Goal: Communication & Community: Share content

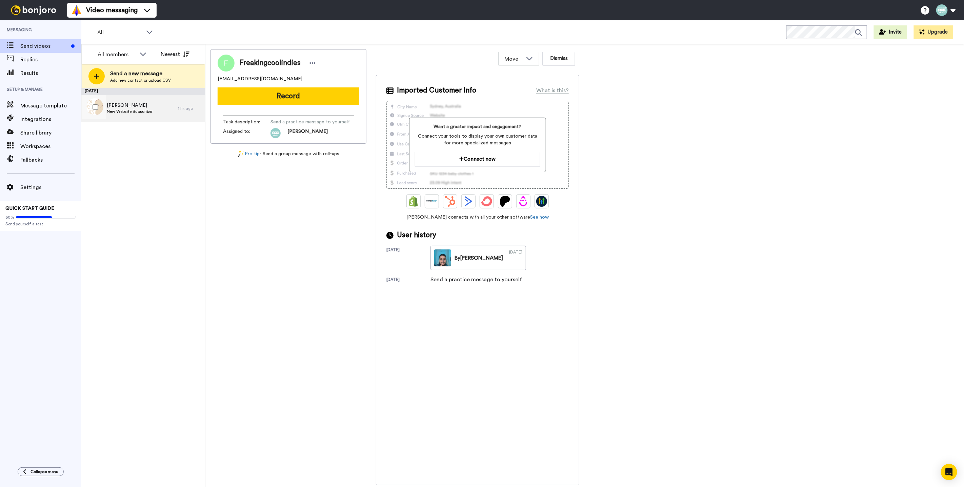
click at [129, 111] on span "New Website Subscriber" at bounding box center [130, 111] width 46 height 5
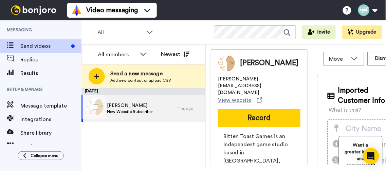
click at [128, 113] on span "New Website Subscriber" at bounding box center [130, 111] width 46 height 5
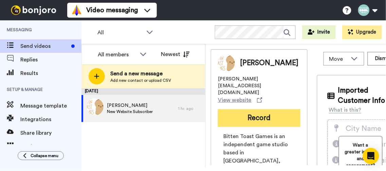
click at [243, 109] on button "Record" at bounding box center [259, 118] width 82 height 18
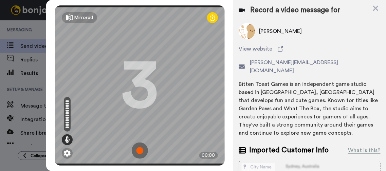
click at [133, 145] on img at bounding box center [140, 150] width 16 height 16
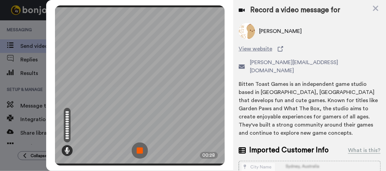
click at [137, 143] on img at bounding box center [140, 150] width 16 height 16
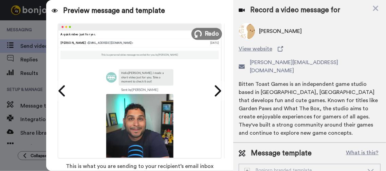
click at [206, 32] on span "Redo" at bounding box center [211, 33] width 14 height 9
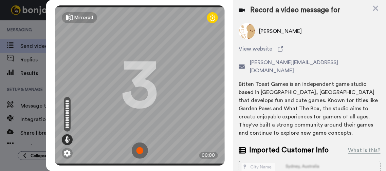
click at [138, 145] on img at bounding box center [140, 150] width 16 height 16
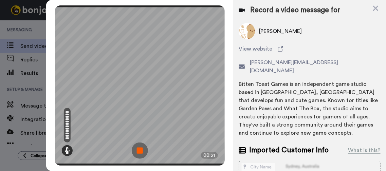
click at [141, 150] on img at bounding box center [140, 150] width 16 height 16
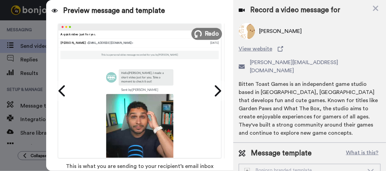
click at [199, 35] on button "Redo" at bounding box center [206, 34] width 31 height 12
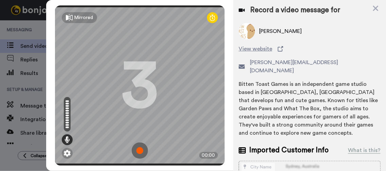
click at [134, 149] on img at bounding box center [140, 150] width 16 height 16
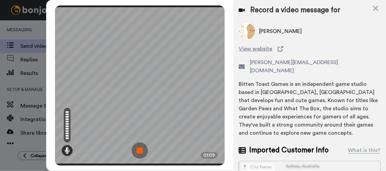
click at [138, 148] on img at bounding box center [140, 150] width 16 height 16
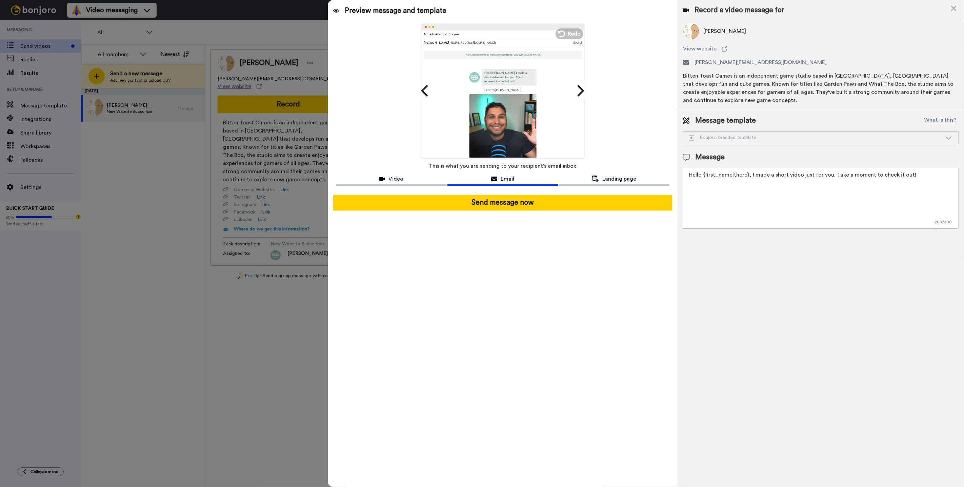
click at [769, 183] on textarea "Hello {first_name|there}, I made a short video just for you. Take a moment to c…" at bounding box center [821, 198] width 276 height 61
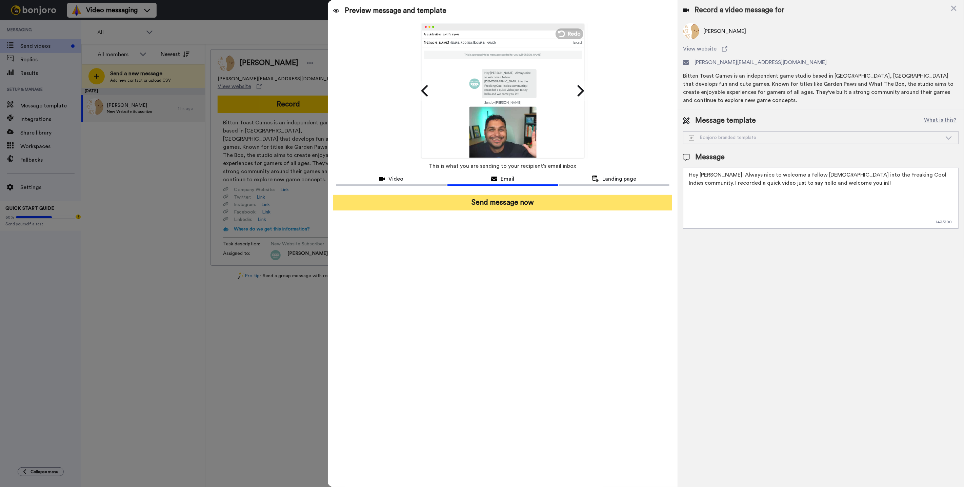
type textarea "Hey Daniel! Always nice to welcome a fellow Canadian into the Freaking Cool Ind…"
click at [509, 206] on button "Send message now" at bounding box center [502, 203] width 339 height 16
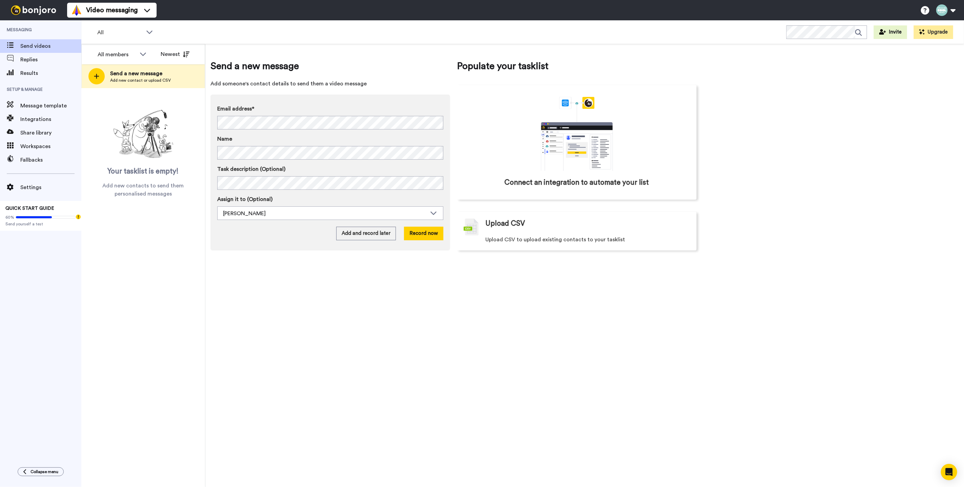
click at [572, 326] on div "Send a new message Add someone's contact details to send them a video message E…" at bounding box center [584, 266] width 759 height 444
